Goal: Ask a question

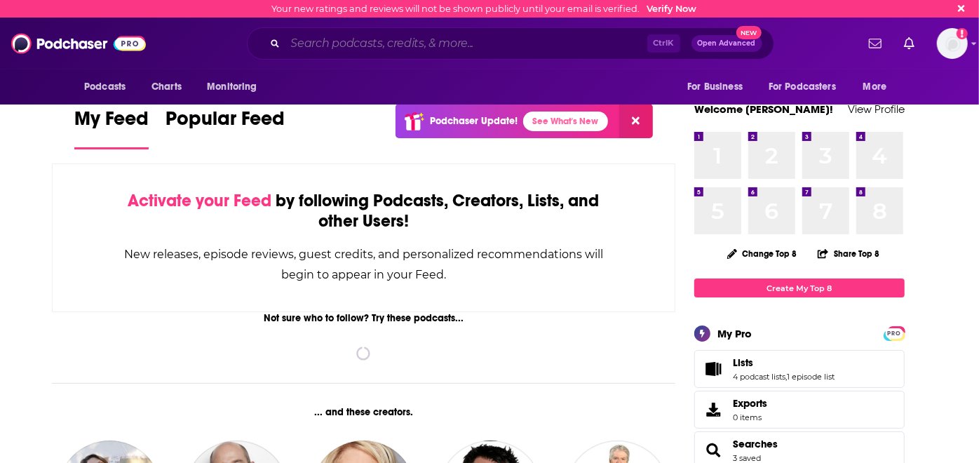
click at [431, 43] on input "Search podcasts, credits, & more..." at bounding box center [466, 43] width 362 height 22
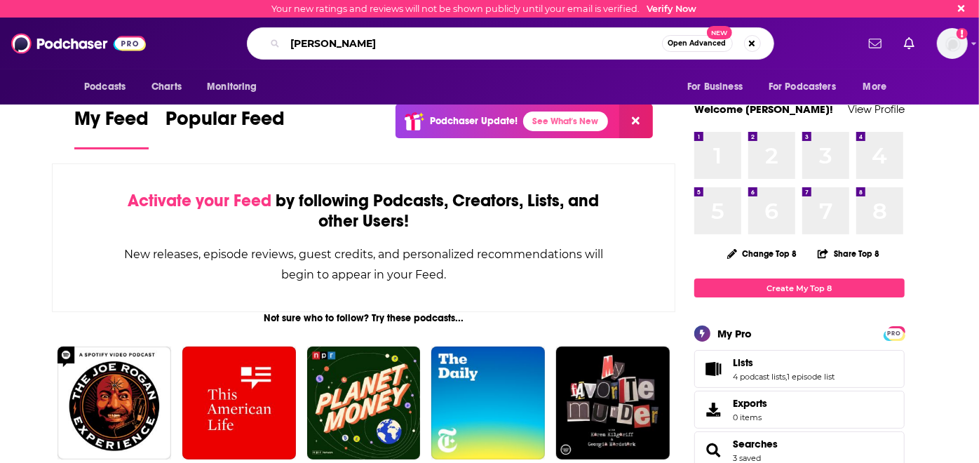
type input "[PERSON_NAME]"
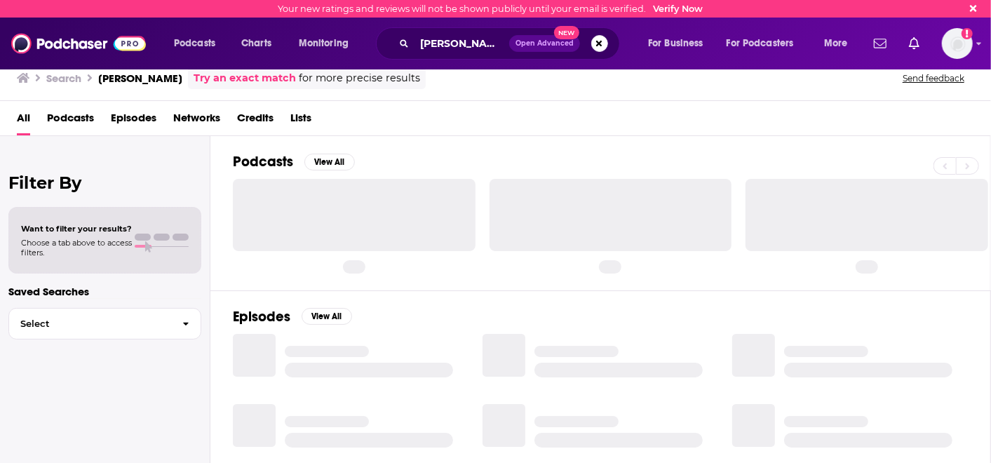
click at [552, 36] on button "Open Advanced New" at bounding box center [544, 43] width 71 height 17
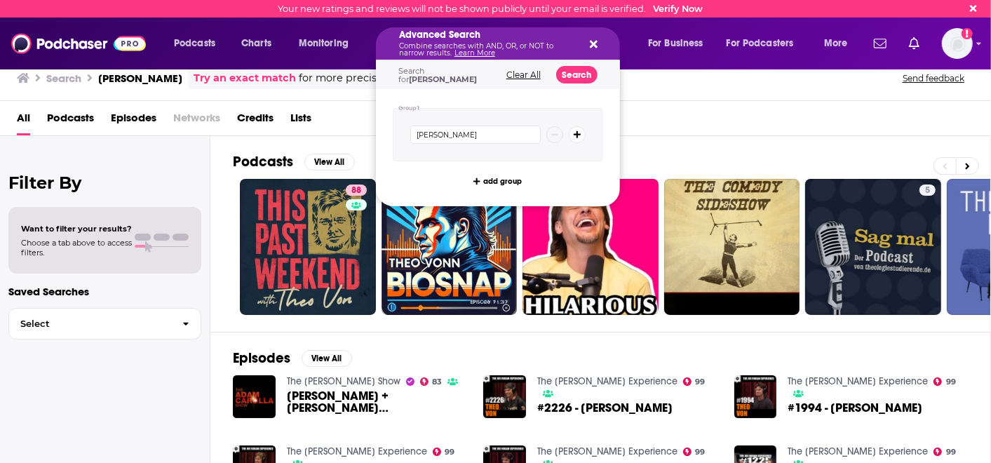
click at [473, 54] on link "Learn More" at bounding box center [474, 52] width 41 height 9
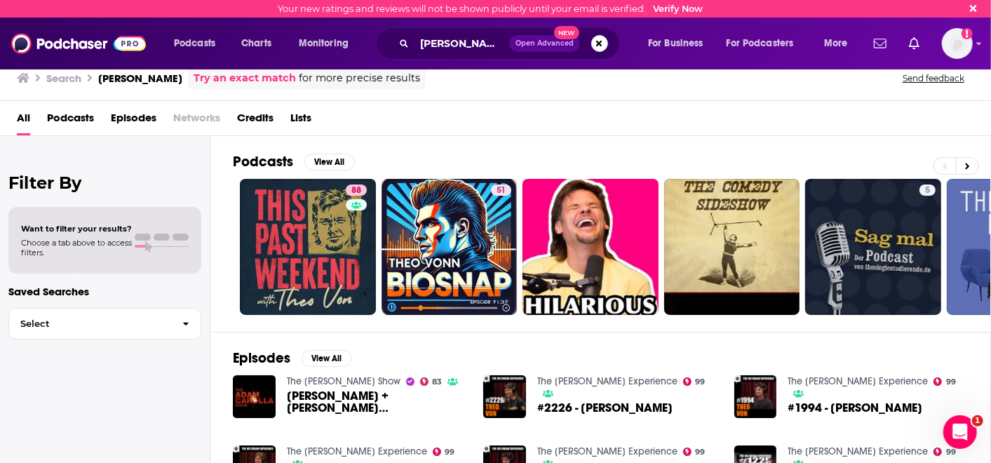
click at [184, 171] on div "Filter By Want to filter your results? Choose a tab above to access filters. Sa…" at bounding box center [105, 367] width 210 height 463
click at [948, 429] on icon "Open Intercom Messenger" at bounding box center [958, 430] width 23 height 23
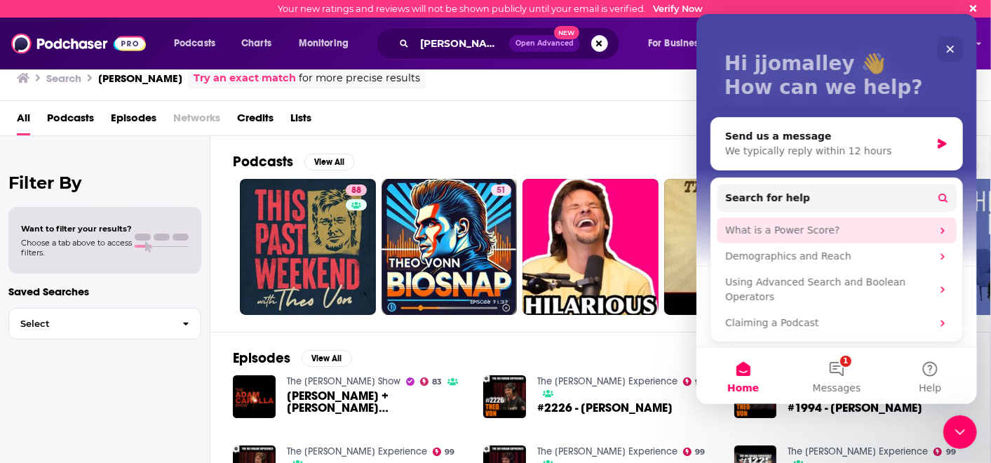
scroll to position [61, 0]
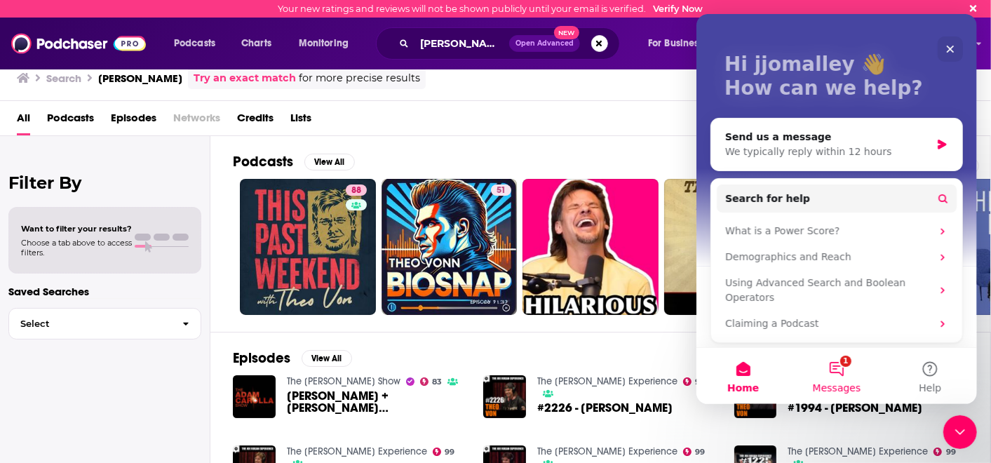
click at [837, 370] on button "1 Messages" at bounding box center [835, 376] width 93 height 56
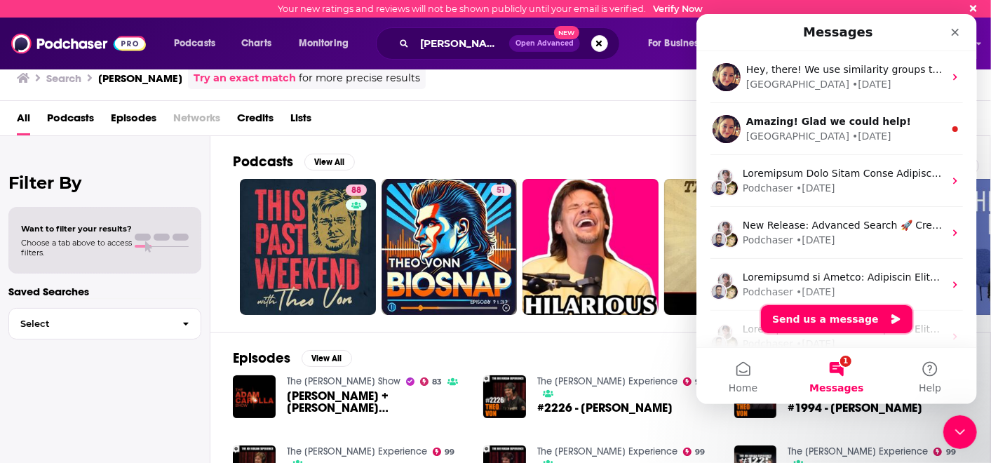
click at [823, 319] on button "Send us a message" at bounding box center [835, 319] width 151 height 28
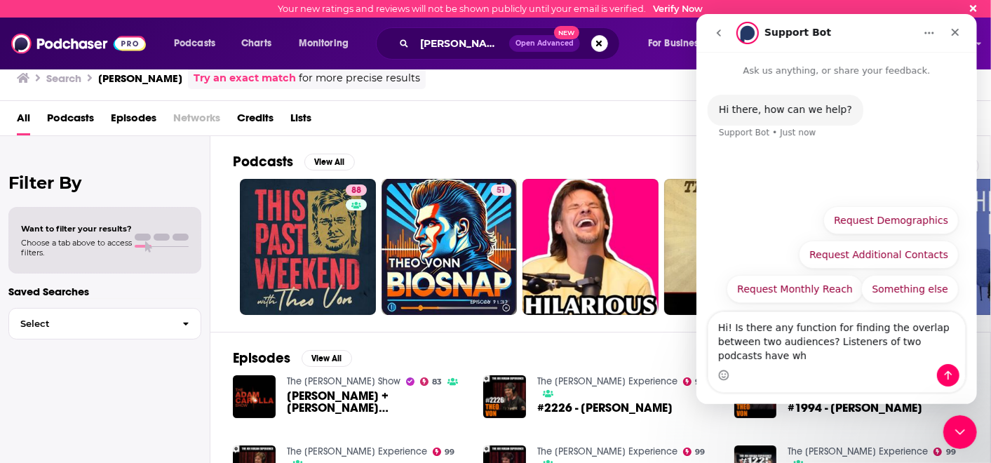
scroll to position [0, 0]
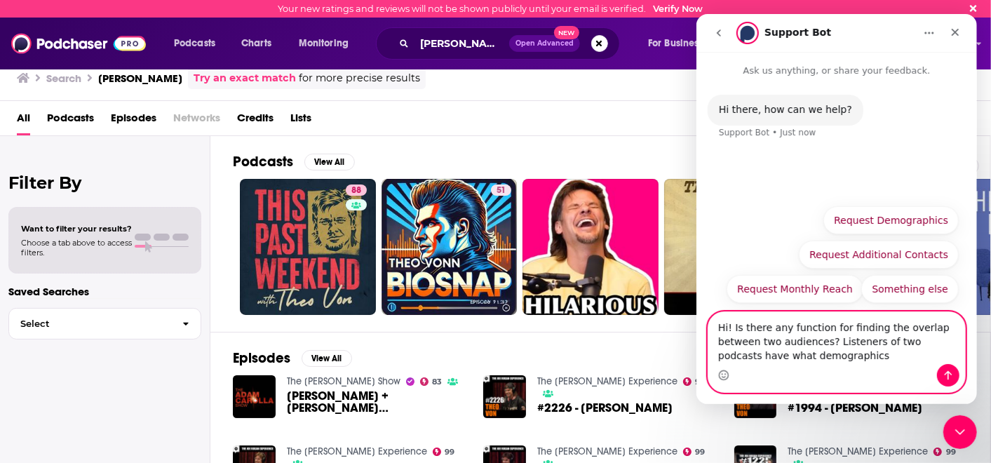
drag, startPoint x: 825, startPoint y: 349, endPoint x: 827, endPoint y: 342, distance: 7.3
click at [827, 342] on textarea "Hi! Is there any function for finding the overlap between two audiences? Listen…" at bounding box center [835, 338] width 257 height 52
paste textarea "he average demos for people that have listened to both?"
click at [827, 341] on textarea "Hi! Is there any function for finding the overlap between two audiences? he ave…" at bounding box center [835, 338] width 257 height 52
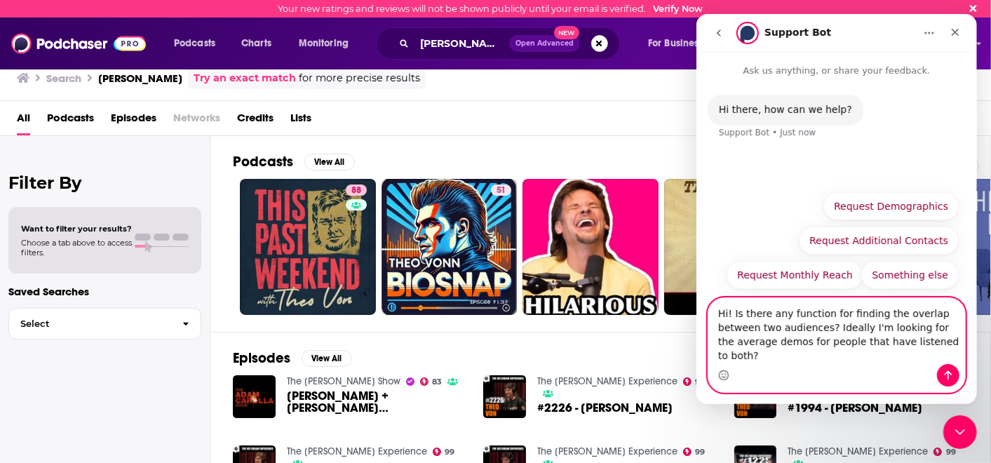
click at [951, 356] on textarea "Hi! Is there any function for finding the overlap between two audiences? Ideall…" at bounding box center [835, 331] width 257 height 66
type textarea "Hi! Is there any function for finding the overlap between two audiences? Ideall…"
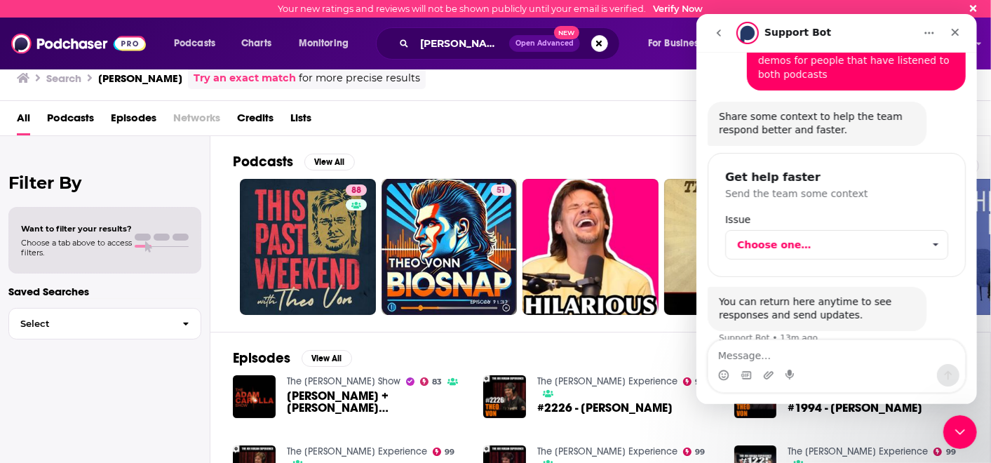
scroll to position [136, 0]
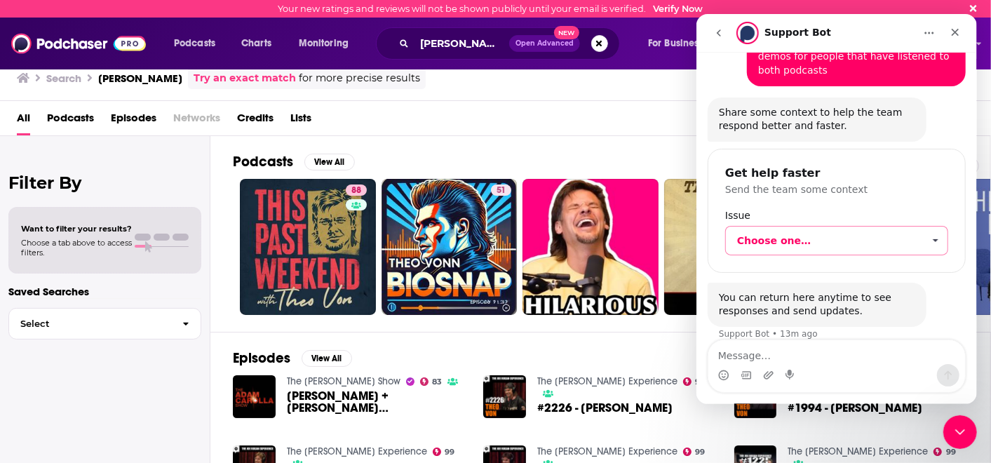
click at [816, 226] on span "Choose one…" at bounding box center [829, 240] width 186 height 28
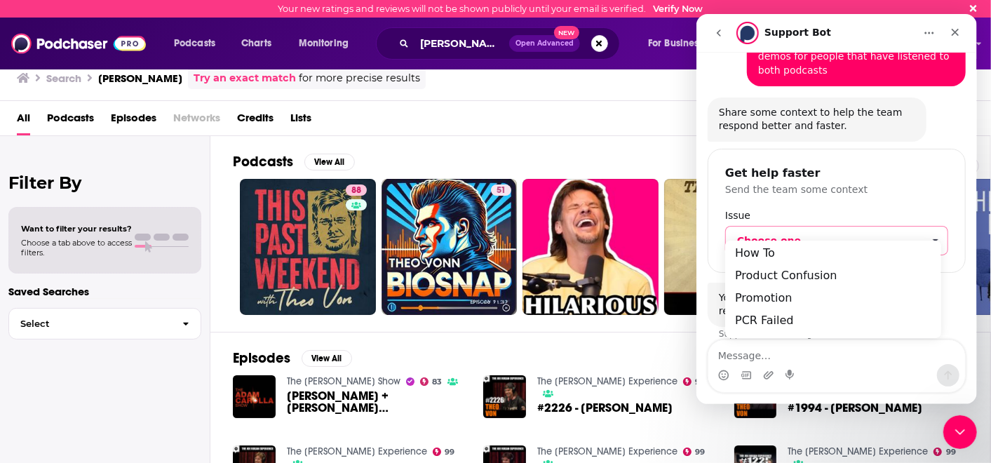
scroll to position [0, 0]
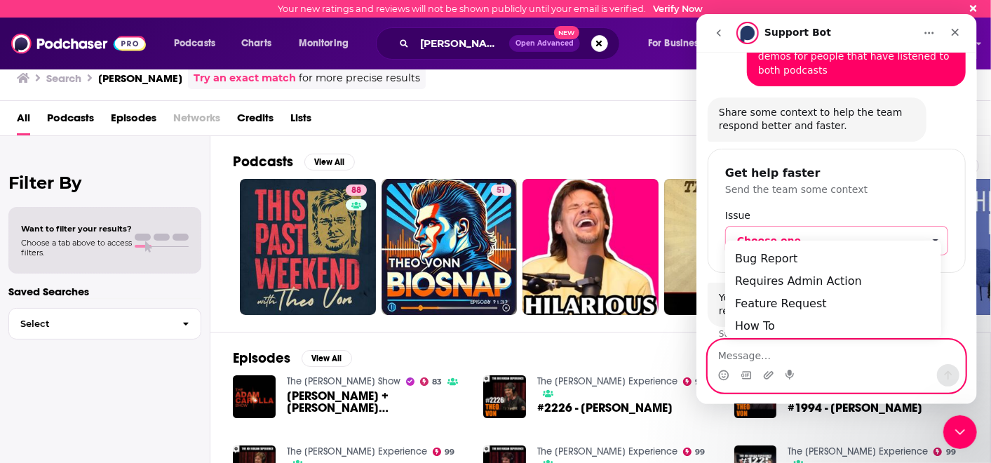
click at [867, 356] on textarea "Message…" at bounding box center [835, 352] width 257 height 24
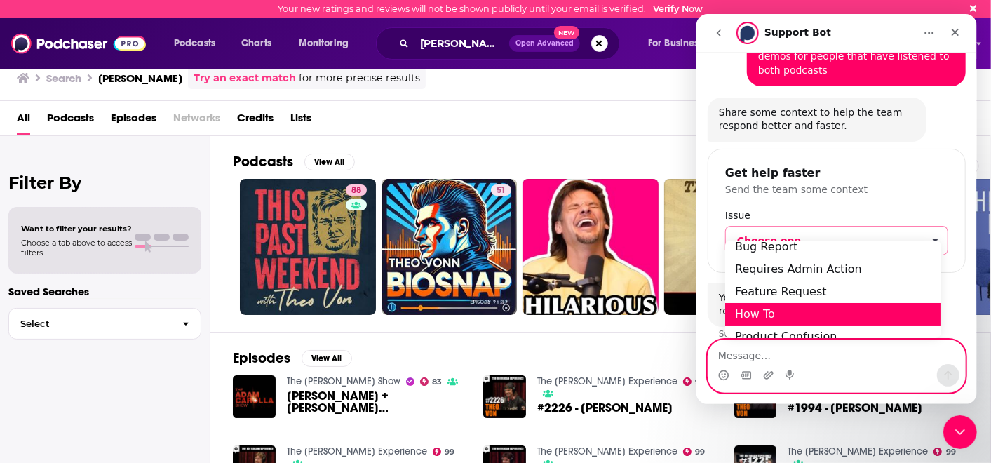
scroll to position [13, 0]
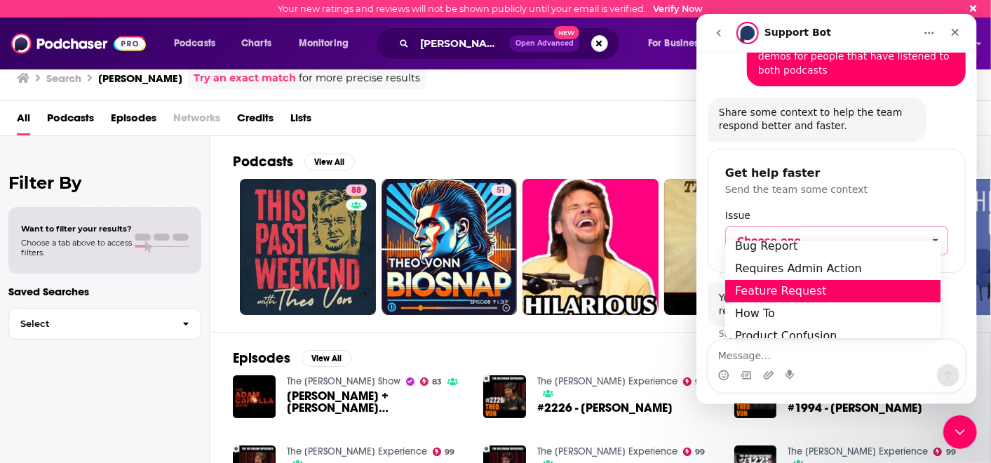
click at [820, 292] on div "Feature Request" at bounding box center [831, 290] width 215 height 22
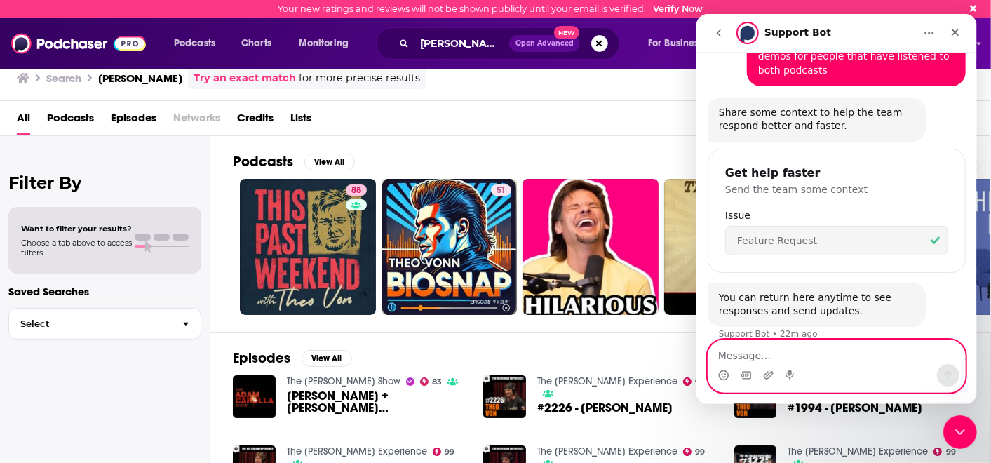
click at [834, 346] on textarea "Message…" at bounding box center [835, 352] width 257 height 24
